Goal: Information Seeking & Learning: Learn about a topic

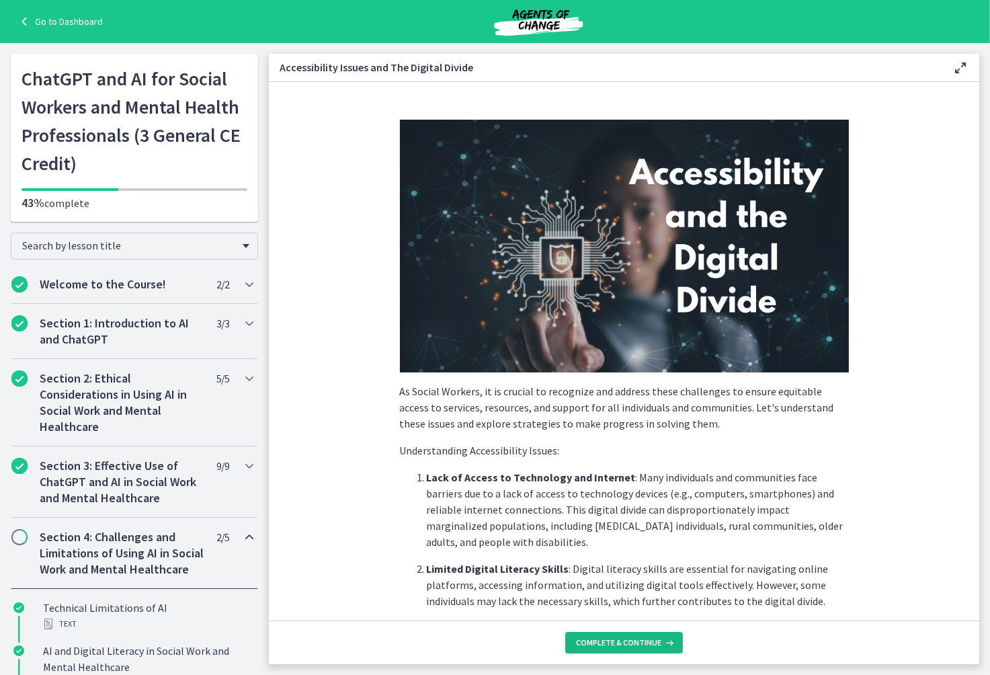
scroll to position [1009, 0]
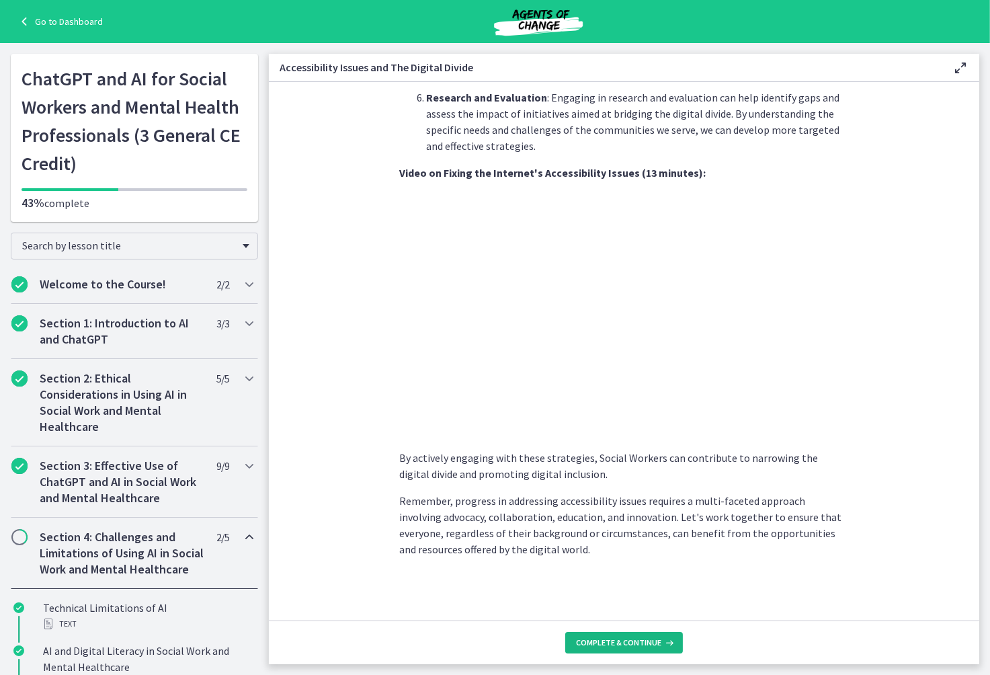
click at [648, 637] on span "Complete & continue" at bounding box center [618, 642] width 85 height 11
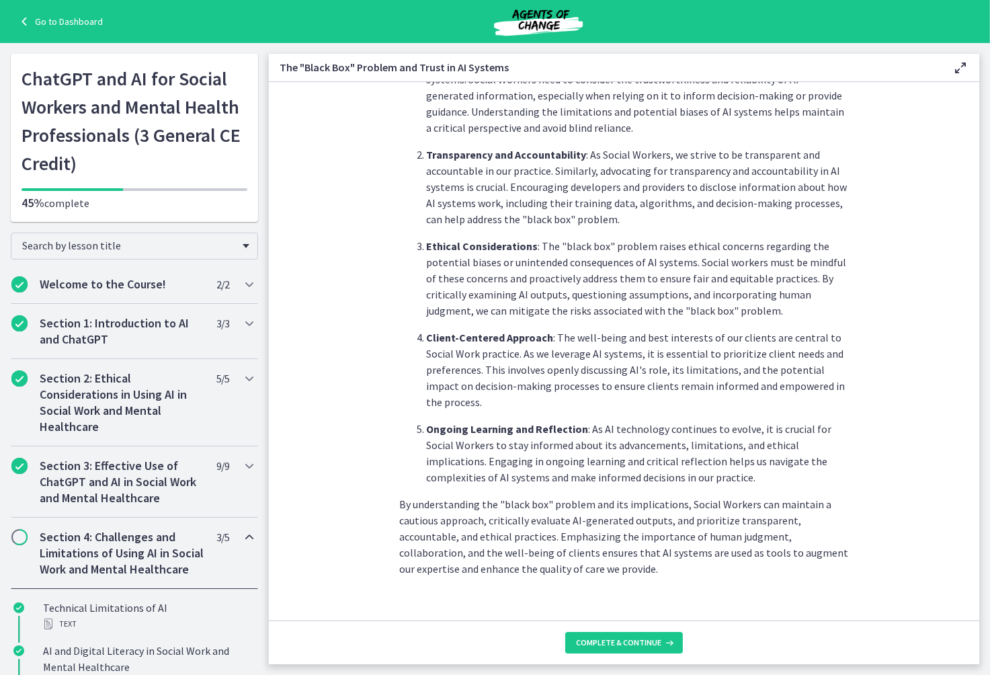
scroll to position [526, 0]
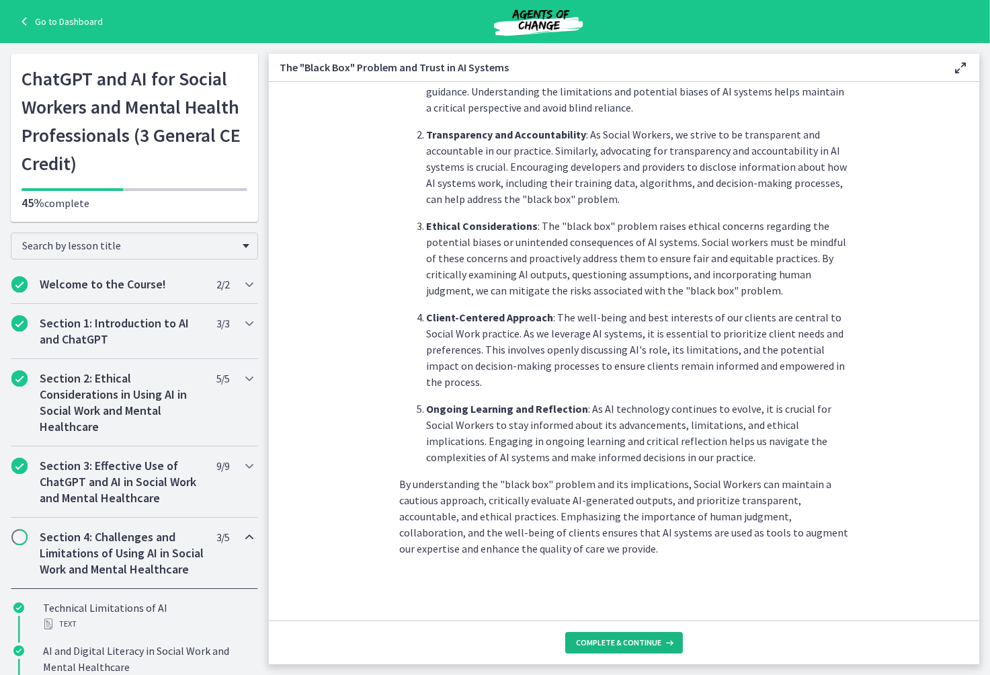
click at [628, 640] on span "Complete & continue" at bounding box center [618, 642] width 85 height 11
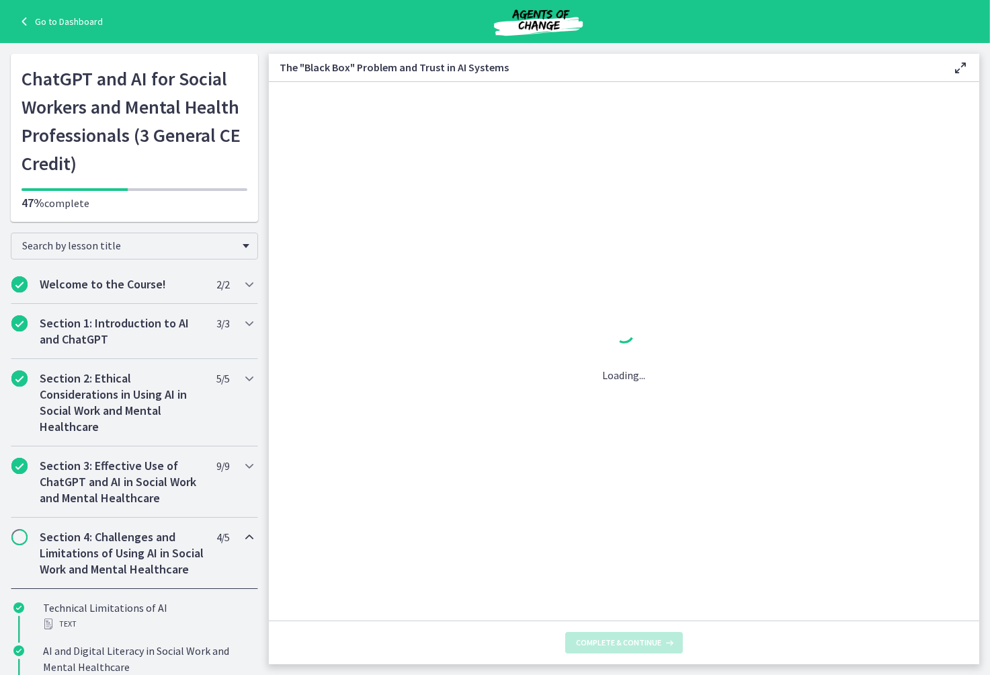
scroll to position [0, 0]
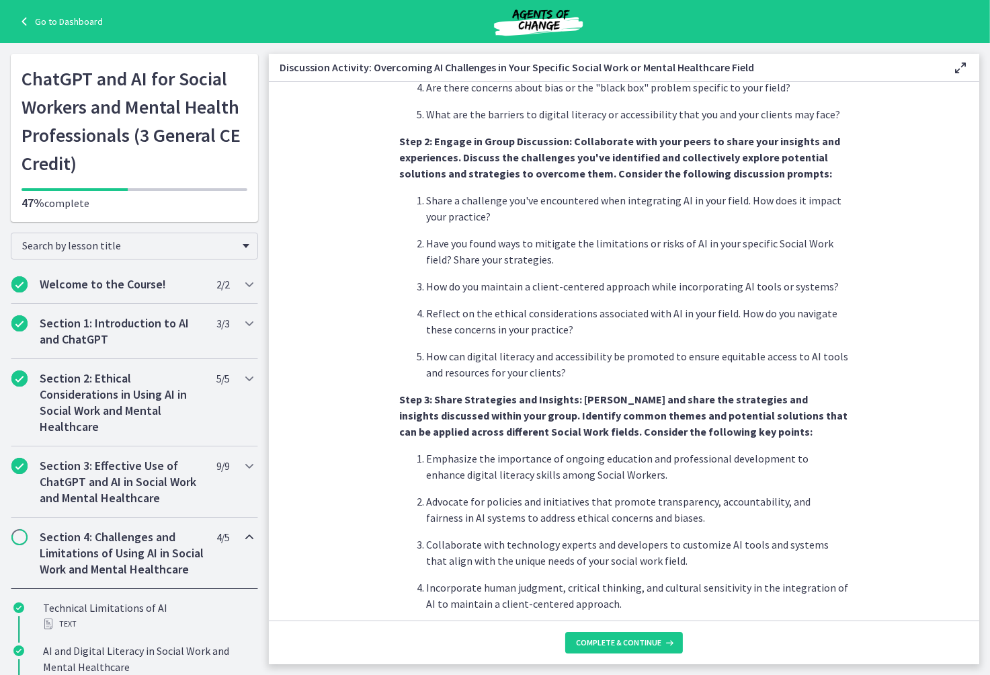
scroll to position [687, 0]
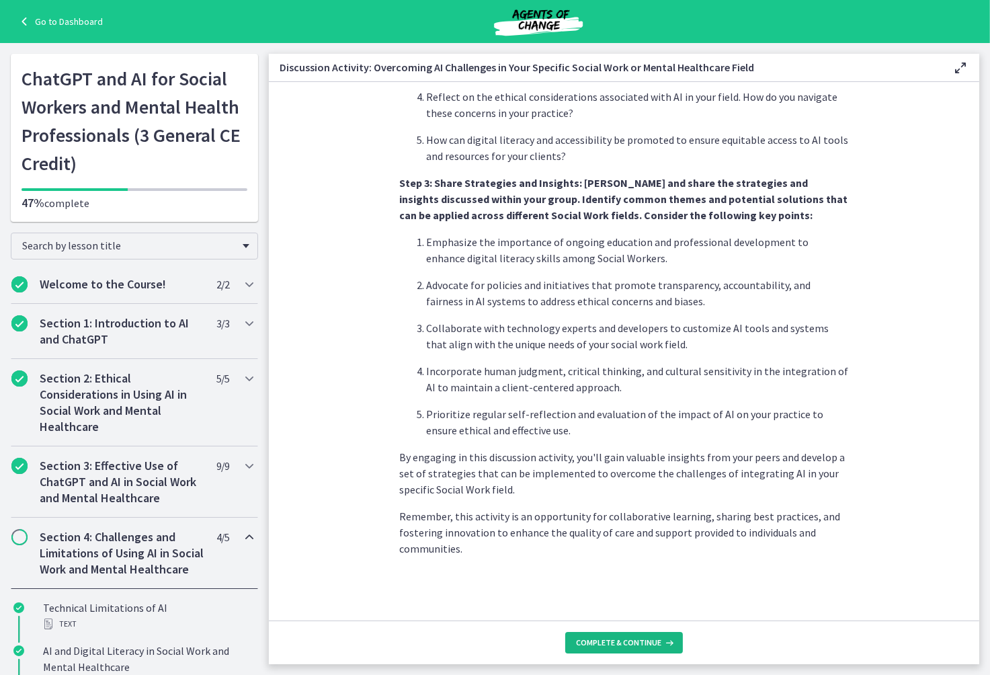
click at [603, 641] on span "Complete & continue" at bounding box center [618, 642] width 85 height 11
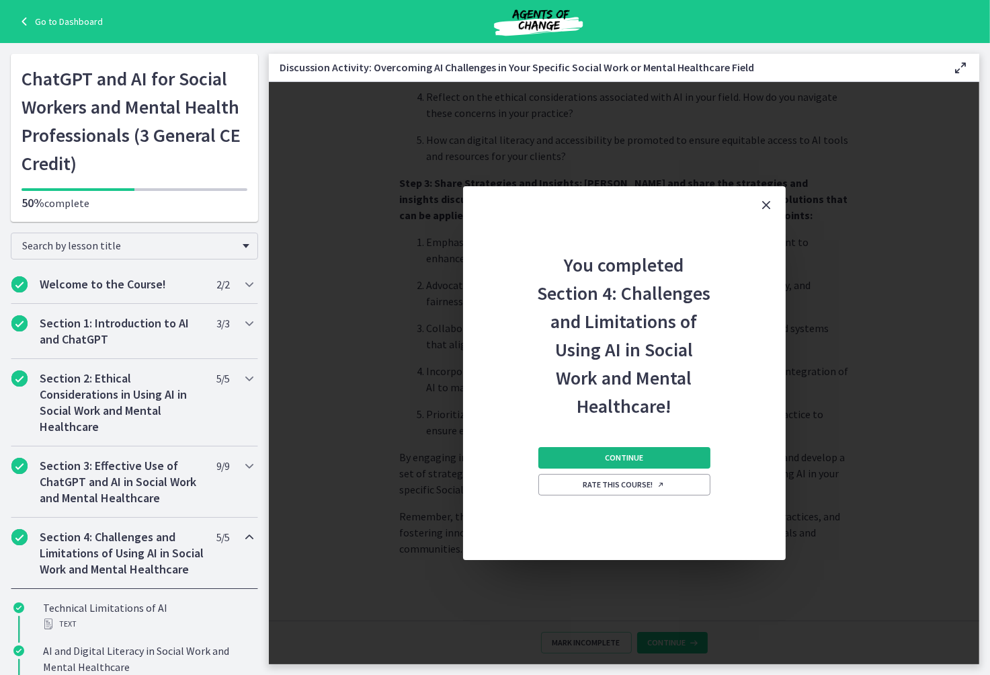
click at [670, 458] on button "Continue" at bounding box center [624, 458] width 172 height 22
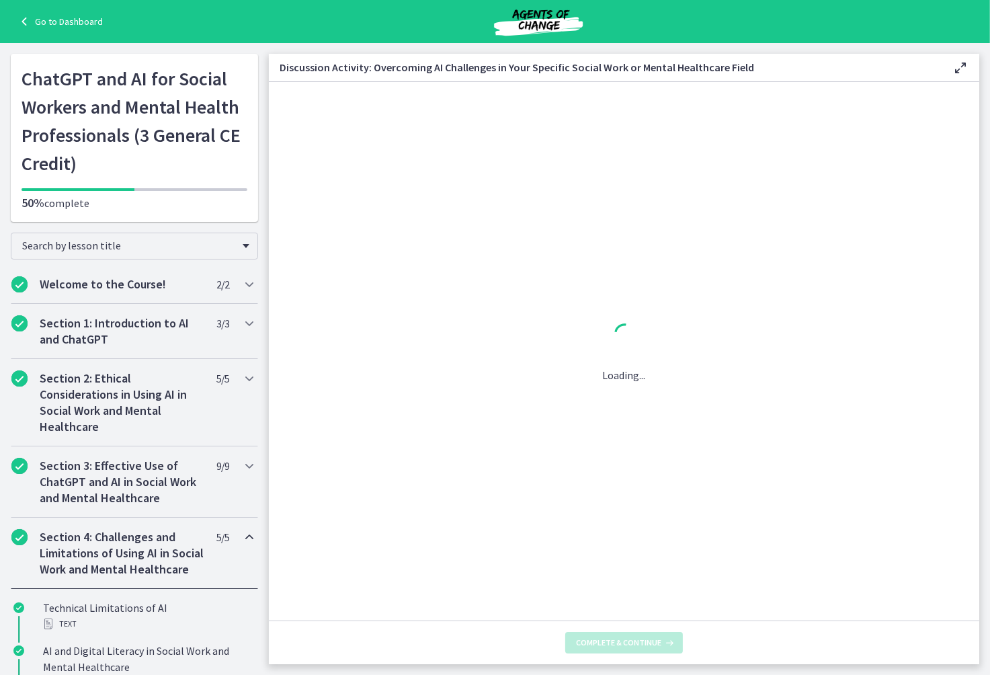
scroll to position [0, 0]
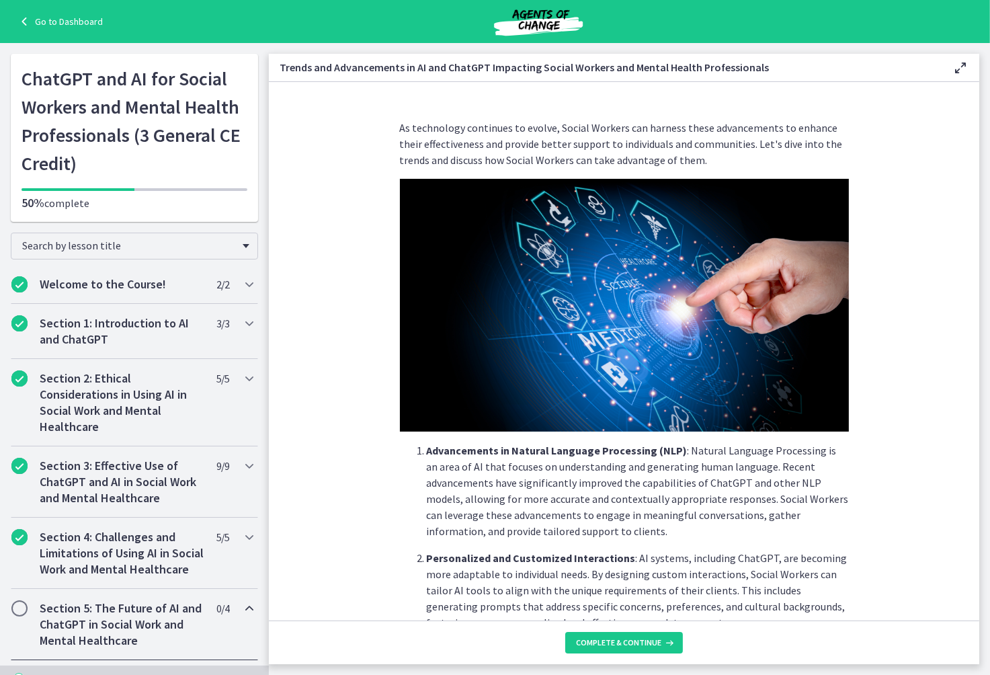
click at [651, 516] on p "Advancements in Natural Language Processing (NLP) : Natural Language Processing…" at bounding box center [638, 490] width 422 height 97
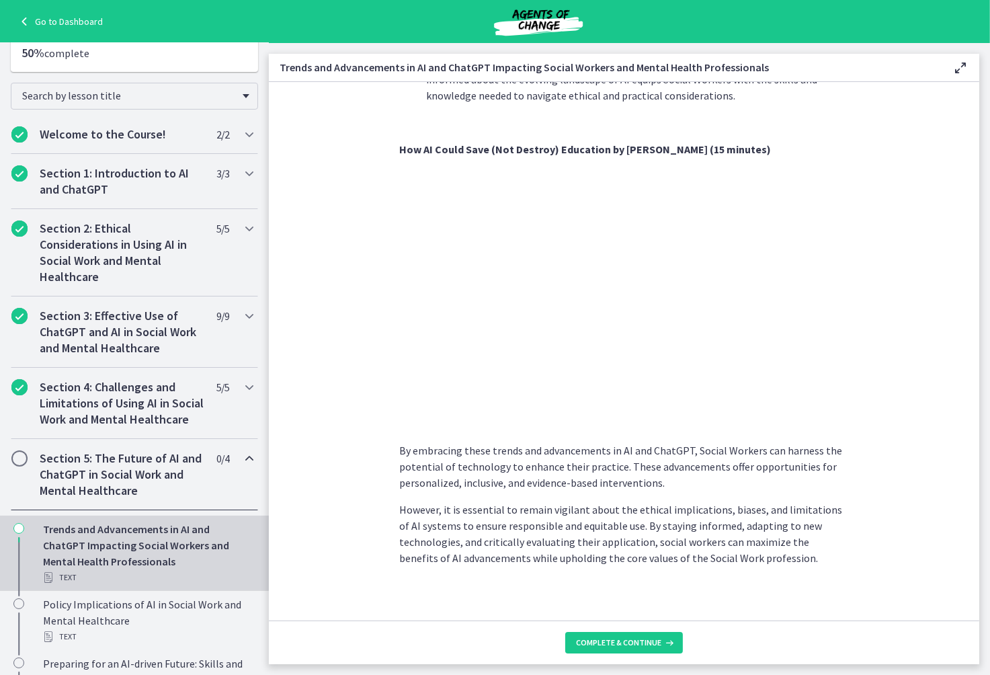
scroll to position [950, 0]
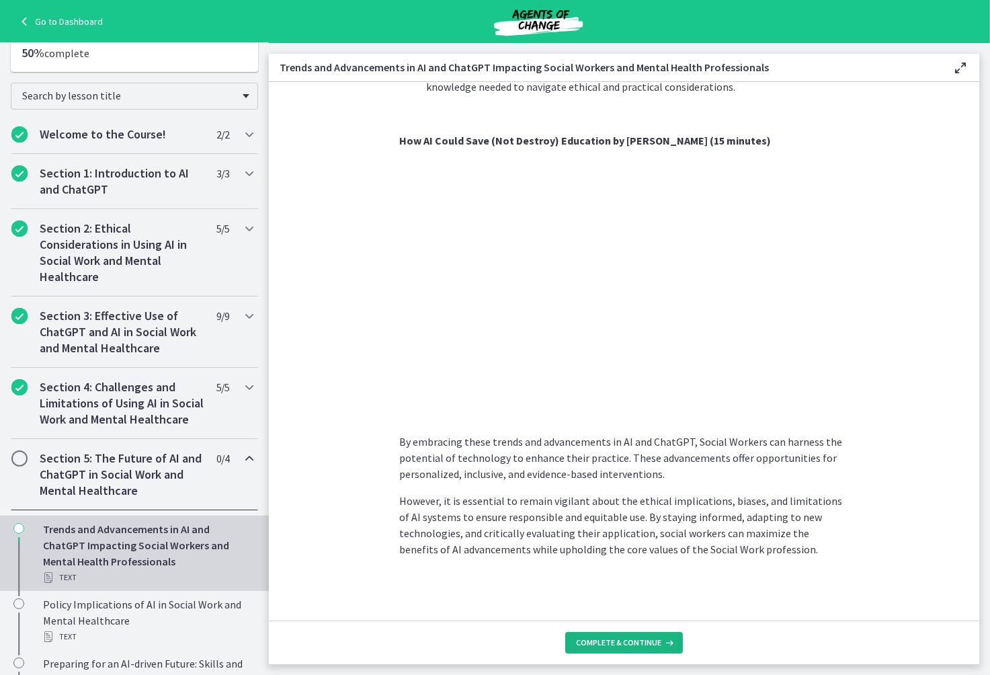
click at [584, 634] on button "Complete & continue" at bounding box center [624, 643] width 118 height 22
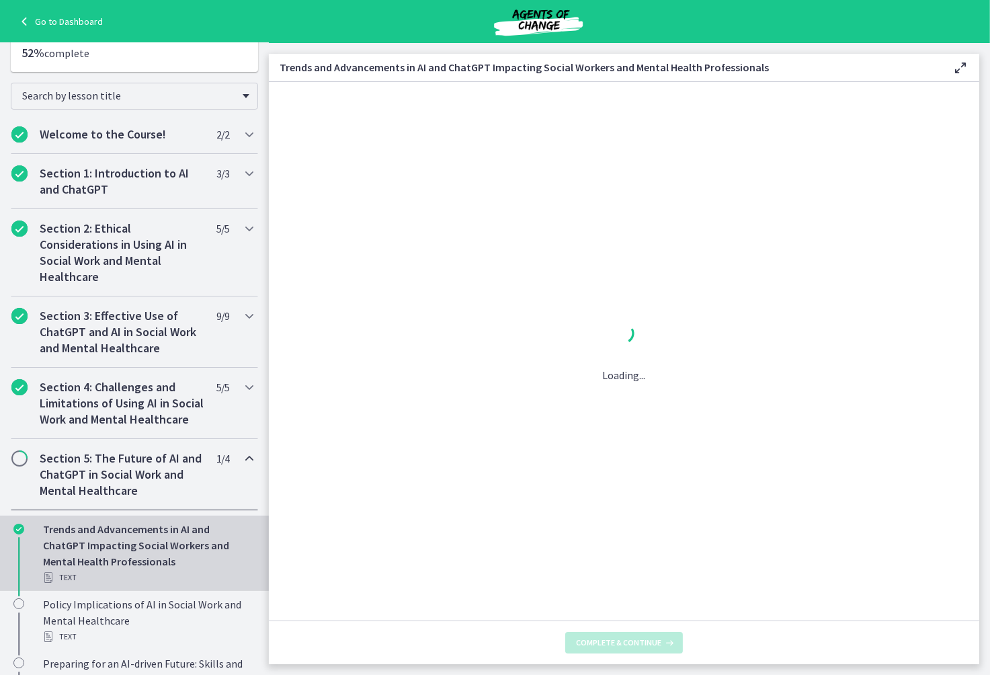
scroll to position [0, 0]
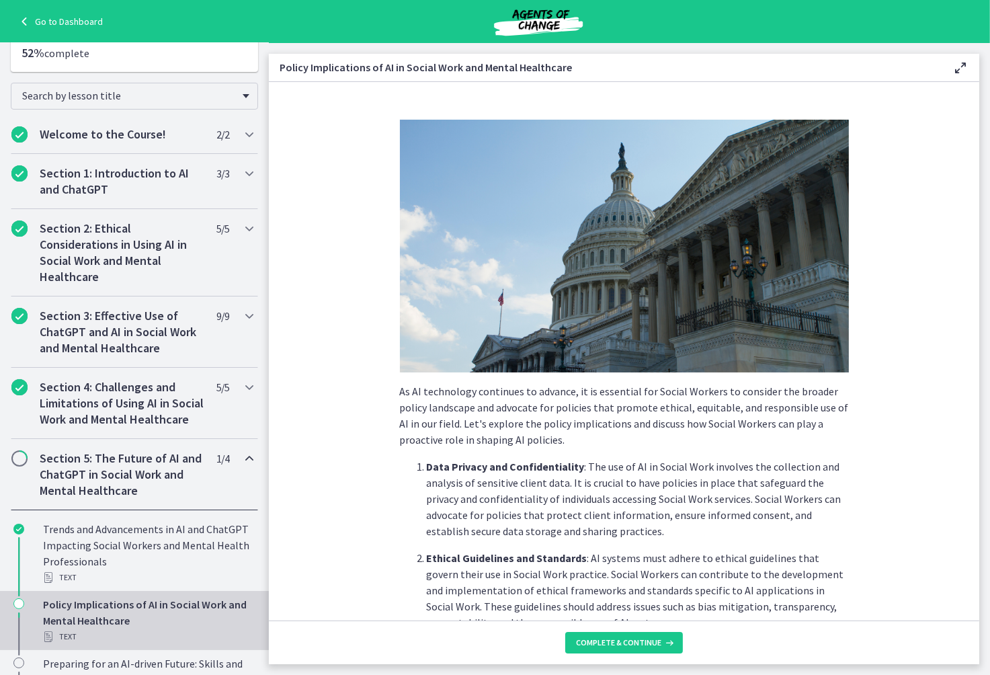
scroll to position [1052, 0]
